Goal: Find specific page/section: Find specific page/section

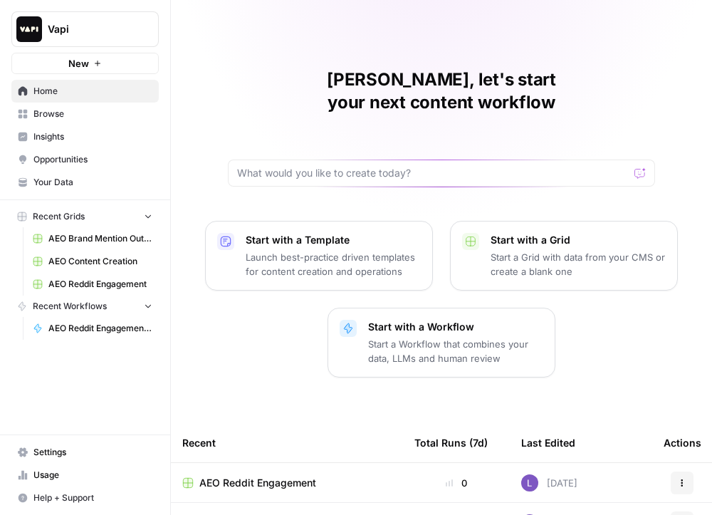
click at [75, 135] on span "Insights" at bounding box center [92, 136] width 119 height 13
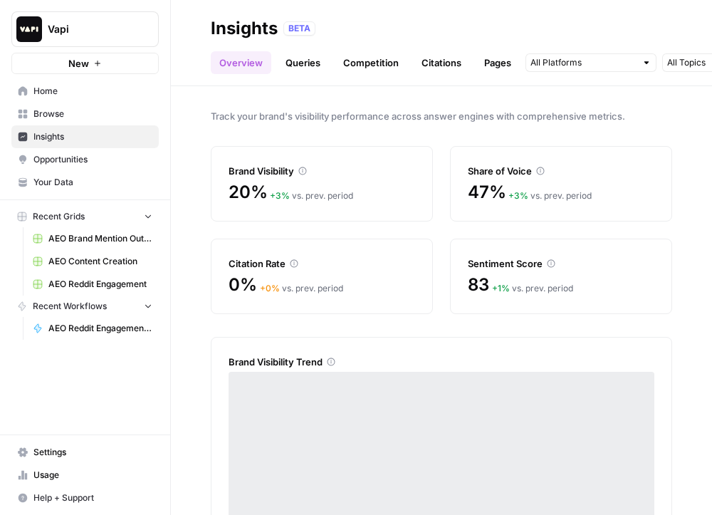
click at [499, 63] on link "Pages" at bounding box center [498, 62] width 44 height 23
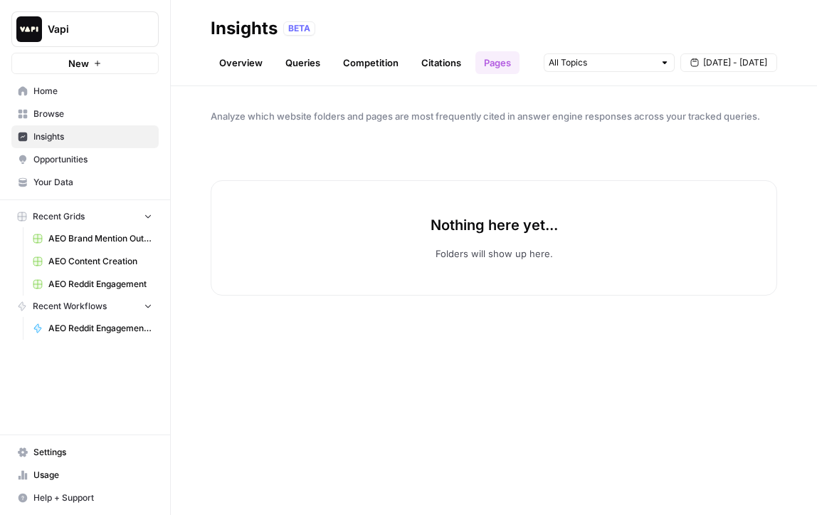
click at [88, 268] on link "AEO Content Creation" at bounding box center [92, 261] width 132 height 23
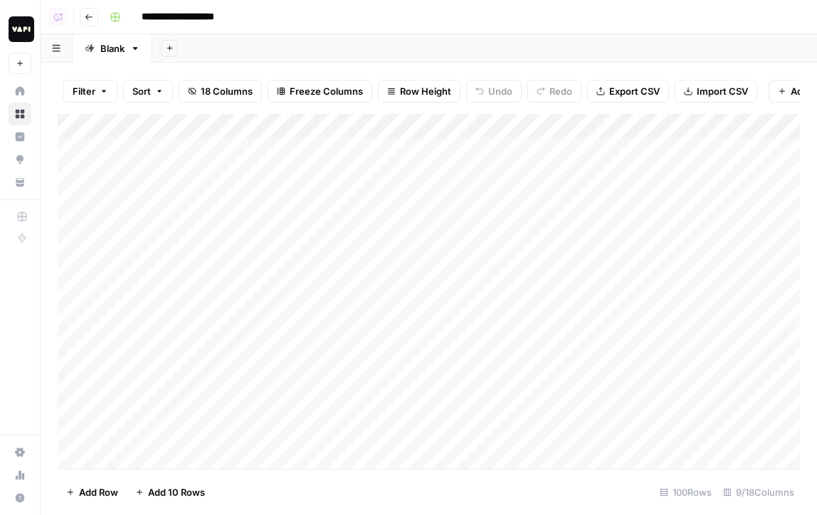
click at [90, 19] on icon "button" at bounding box center [89, 17] width 9 height 9
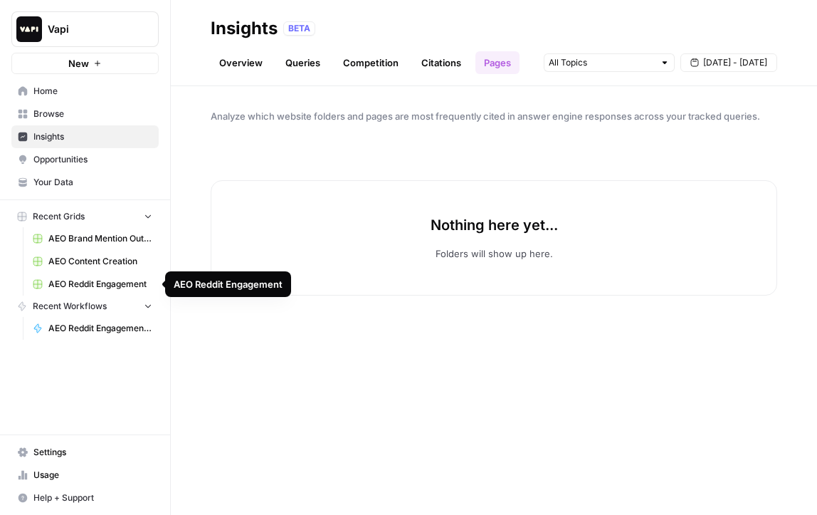
click at [94, 281] on span "AEO Reddit Engagement" at bounding box center [100, 284] width 104 height 13
